Goal: Task Accomplishment & Management: Use online tool/utility

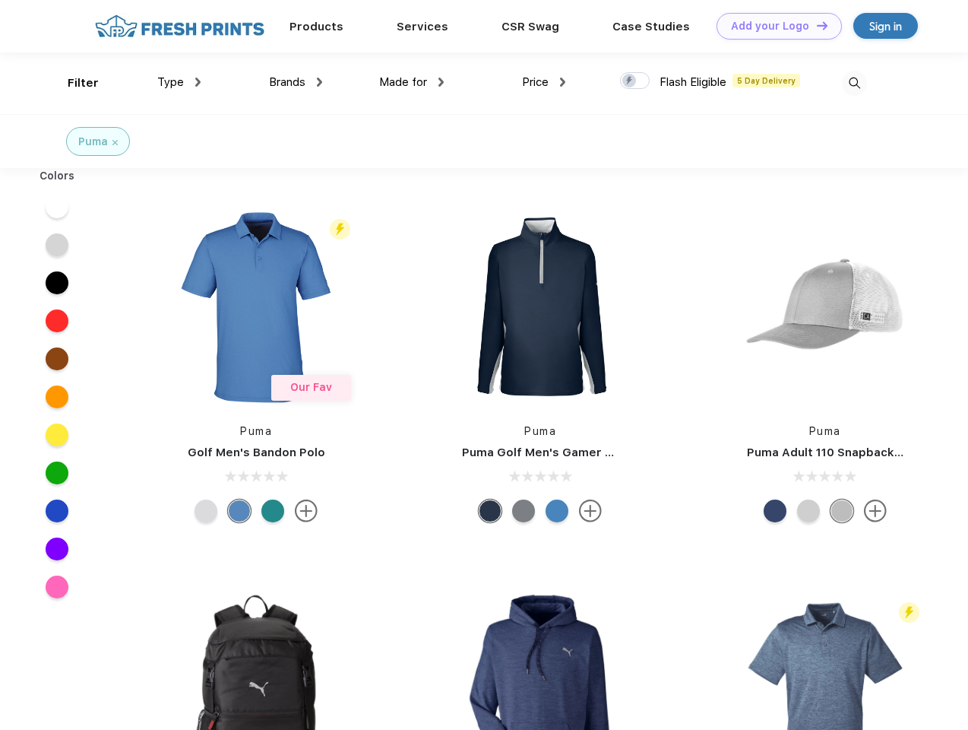
click at [774, 26] on link "Add your Logo Design Tool" at bounding box center [779, 26] width 125 height 27
click at [0, 0] on div "Design Tool" at bounding box center [0, 0] width 0 height 0
click at [816, 25] on link "Add your Logo Design Tool" at bounding box center [779, 26] width 125 height 27
click at [73, 83] on div "Filter" at bounding box center [83, 82] width 31 height 17
click at [179, 82] on span "Type" at bounding box center [170, 82] width 27 height 14
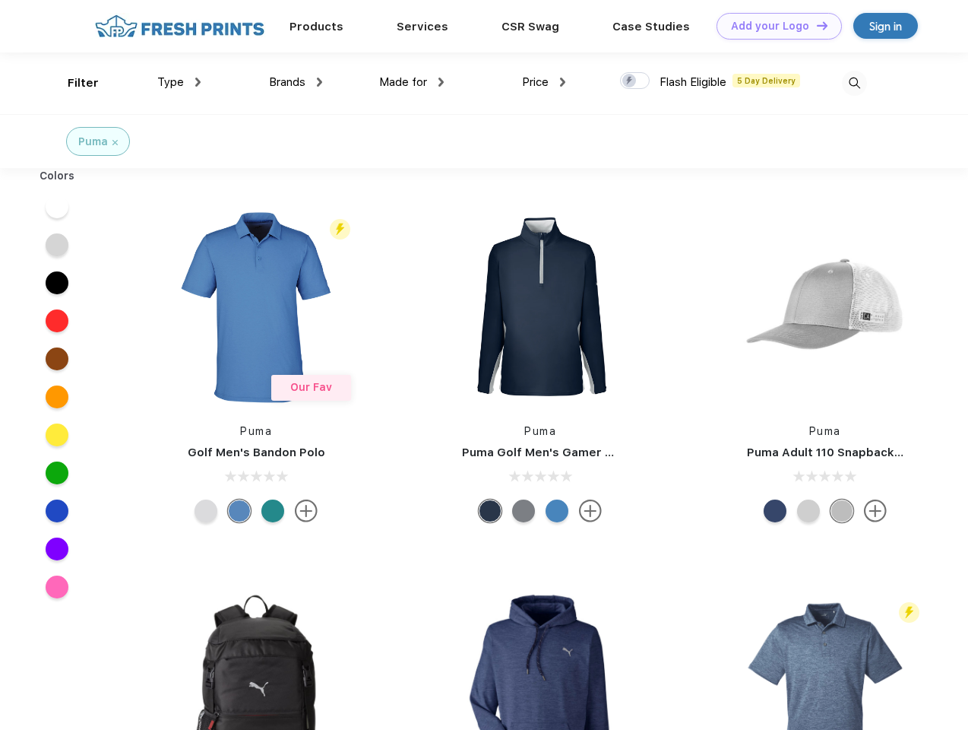
click at [296, 82] on span "Brands" at bounding box center [287, 82] width 36 height 14
click at [412, 82] on span "Made for" at bounding box center [403, 82] width 48 height 14
click at [544, 82] on span "Price" at bounding box center [535, 82] width 27 height 14
click at [636, 81] on div at bounding box center [635, 80] width 30 height 17
click at [630, 81] on input "checkbox" at bounding box center [625, 76] width 10 height 10
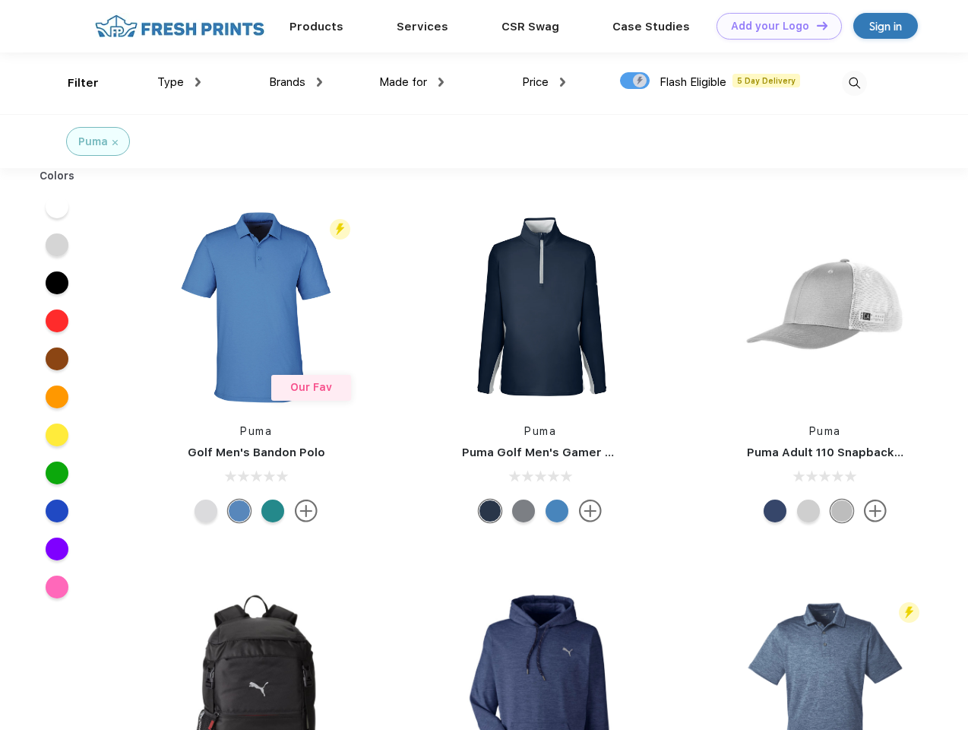
click at [854, 83] on img at bounding box center [854, 83] width 25 height 25
